Goal: Task Accomplishment & Management: Manage account settings

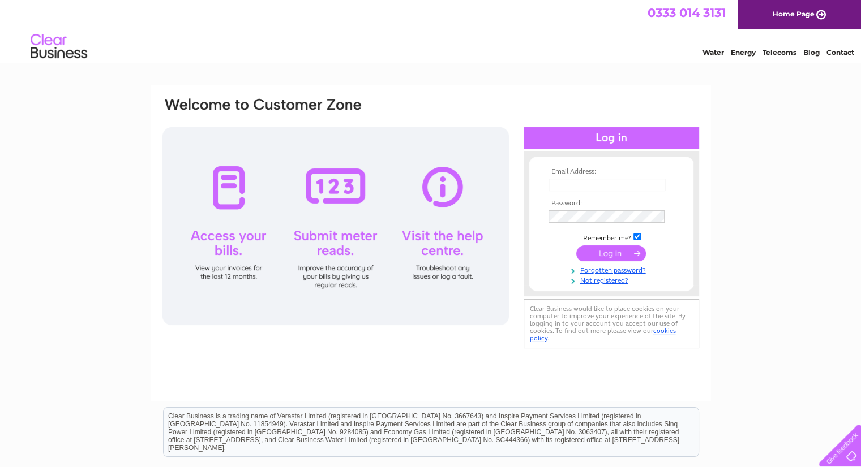
drag, startPoint x: 572, startPoint y: 182, endPoint x: 572, endPoint y: 188, distance: 6.8
click at [572, 182] on input "text" at bounding box center [606, 185] width 117 height 12
type input "[EMAIL_ADDRESS][DOMAIN_NAME]"
click at [617, 256] on input "submit" at bounding box center [611, 254] width 70 height 16
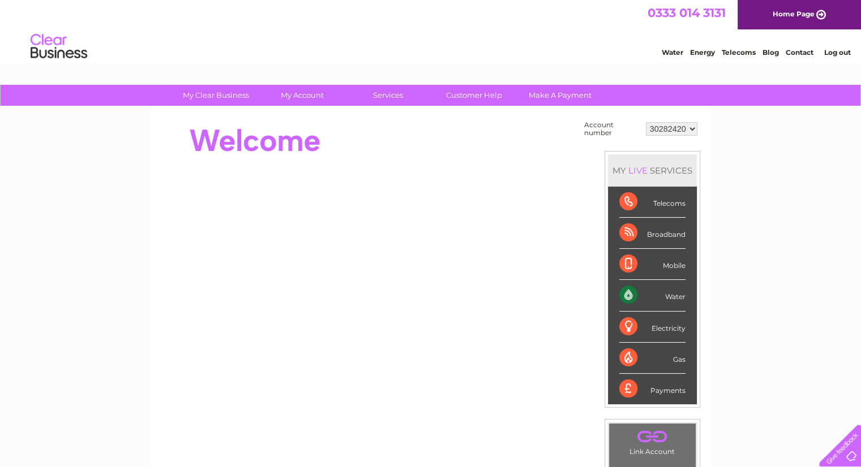
click at [487, 48] on div "Water Energy Telecoms Blog Contact Log out" at bounding box center [430, 47] width 861 height 37
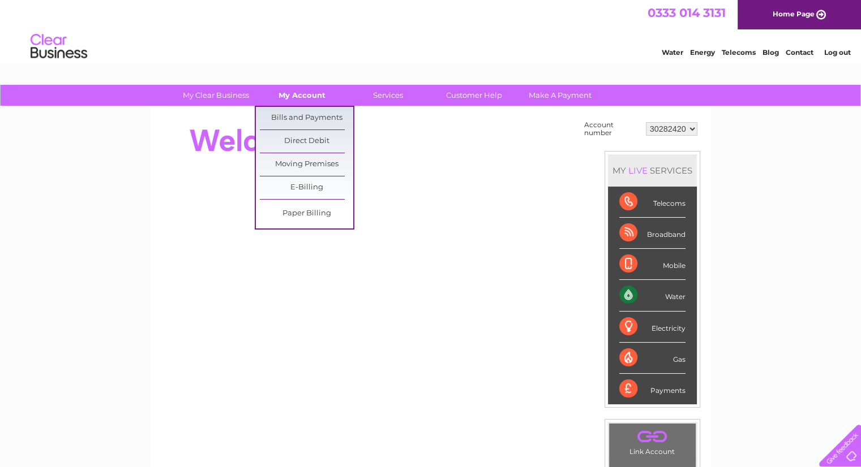
click at [296, 96] on link "My Account" at bounding box center [301, 95] width 93 height 21
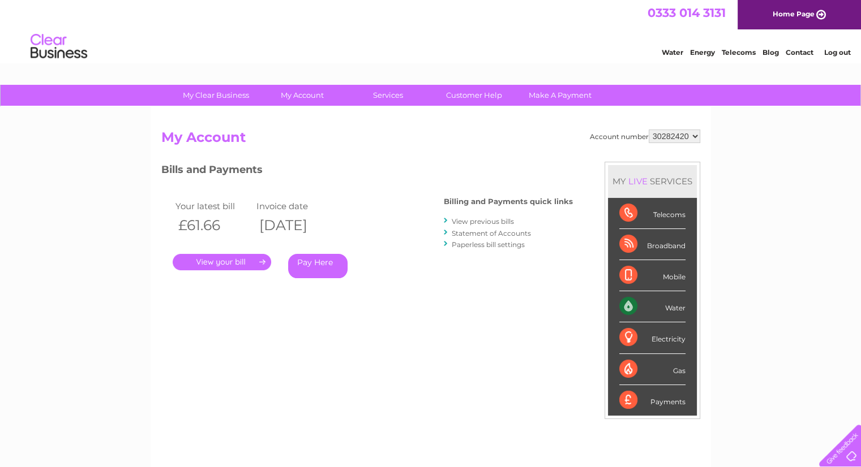
click at [255, 263] on link "." at bounding box center [222, 262] width 98 height 16
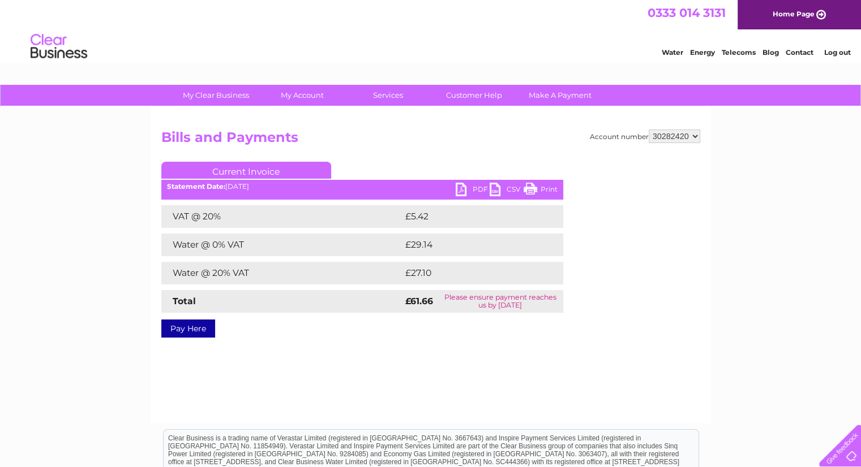
click at [465, 188] on link "PDF" at bounding box center [472, 191] width 34 height 16
